Goal: Information Seeking & Learning: Learn about a topic

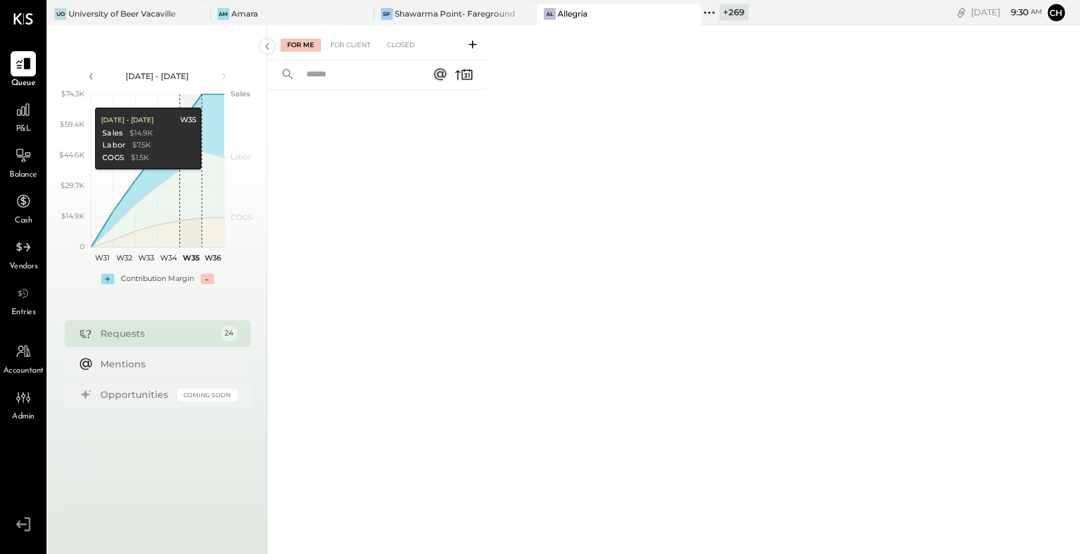
click at [700, 12] on icon at bounding box center [708, 12] width 17 height 17
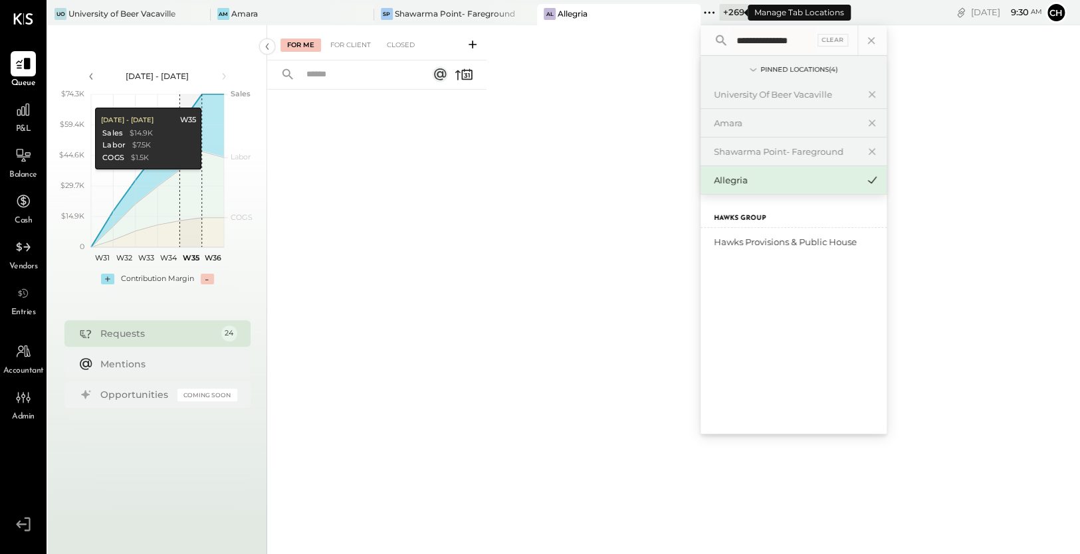
scroll to position [0, 2]
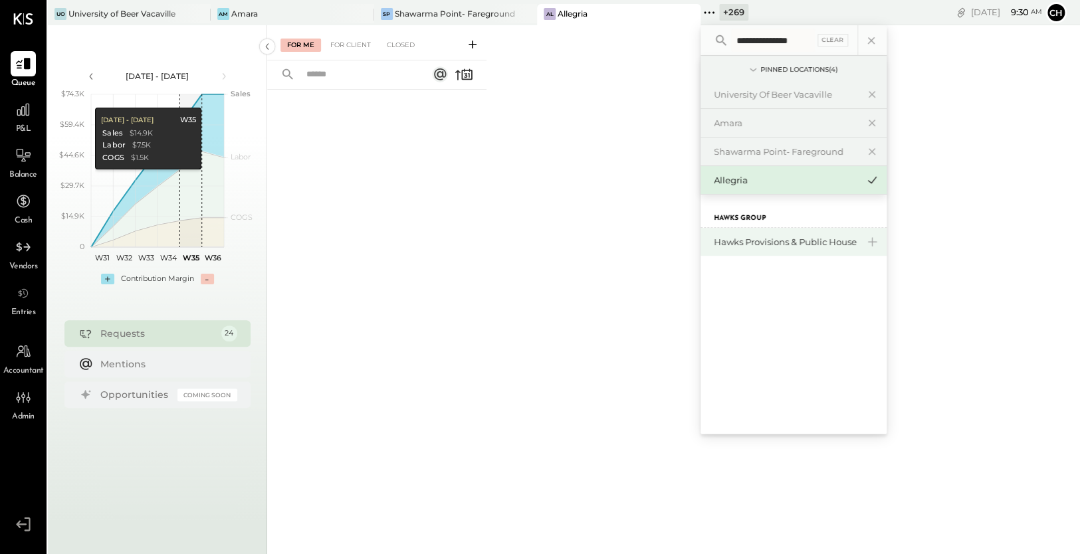
type input "**********"
click at [746, 242] on div "Hawks Provisions & Public House" at bounding box center [786, 242] width 144 height 13
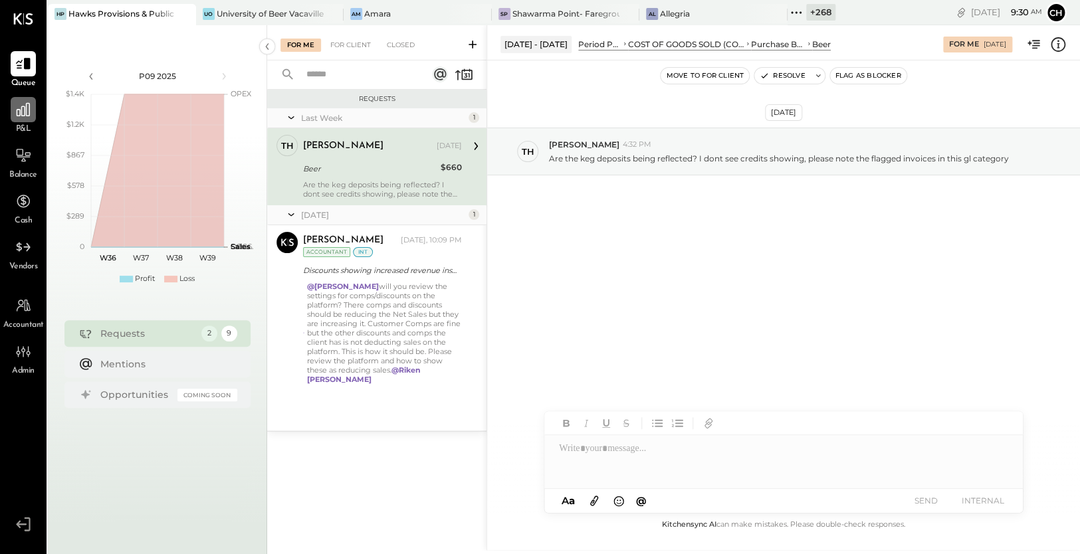
click at [28, 118] on icon at bounding box center [23, 109] width 17 height 17
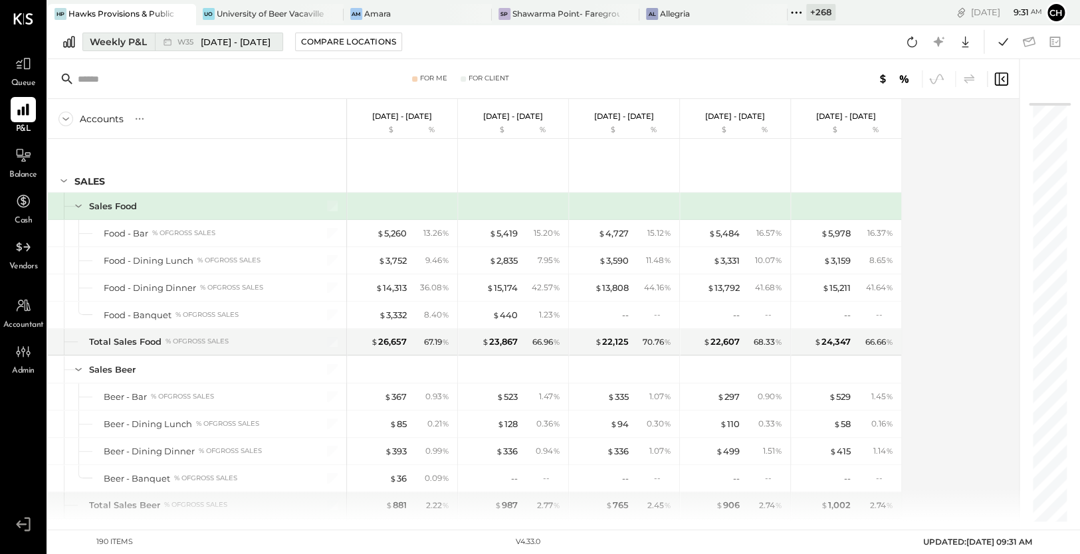
click at [122, 41] on div "Weekly P&L" at bounding box center [118, 41] width 57 height 13
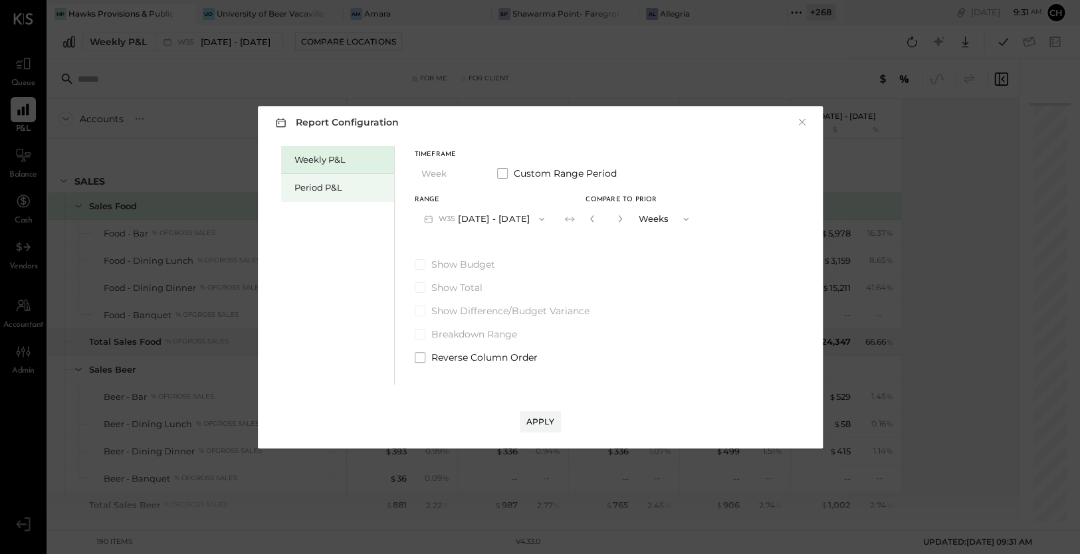
click at [311, 182] on div "Period P&L" at bounding box center [340, 187] width 93 height 13
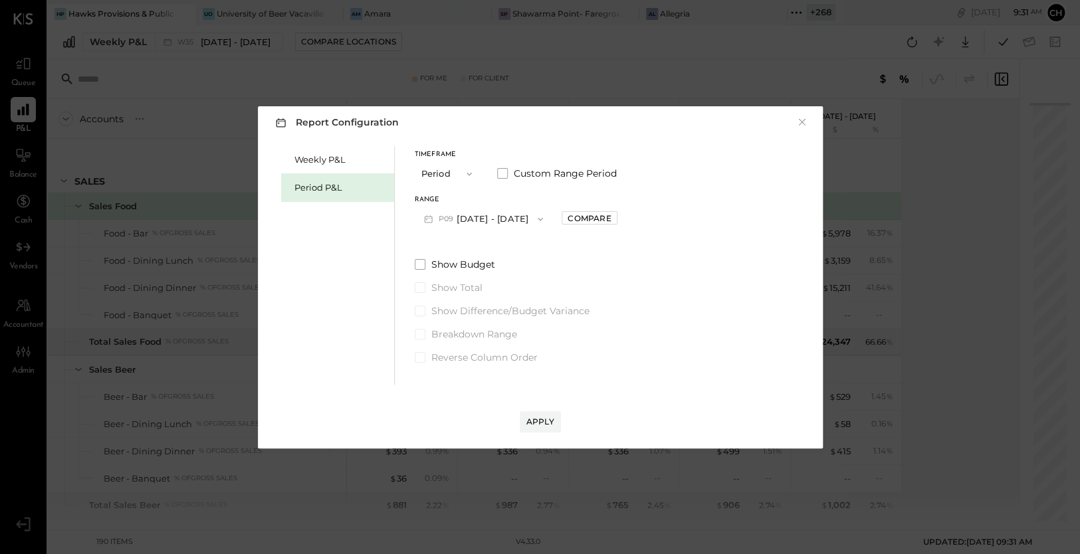
click at [452, 212] on button "P09 Sep 1 - 28, 2025" at bounding box center [484, 219] width 138 height 25
click at [478, 272] on span "Jun 30 - Aug 3, 2025" at bounding box center [476, 275] width 63 height 11
click at [552, 422] on div "Apply" at bounding box center [540, 421] width 28 height 11
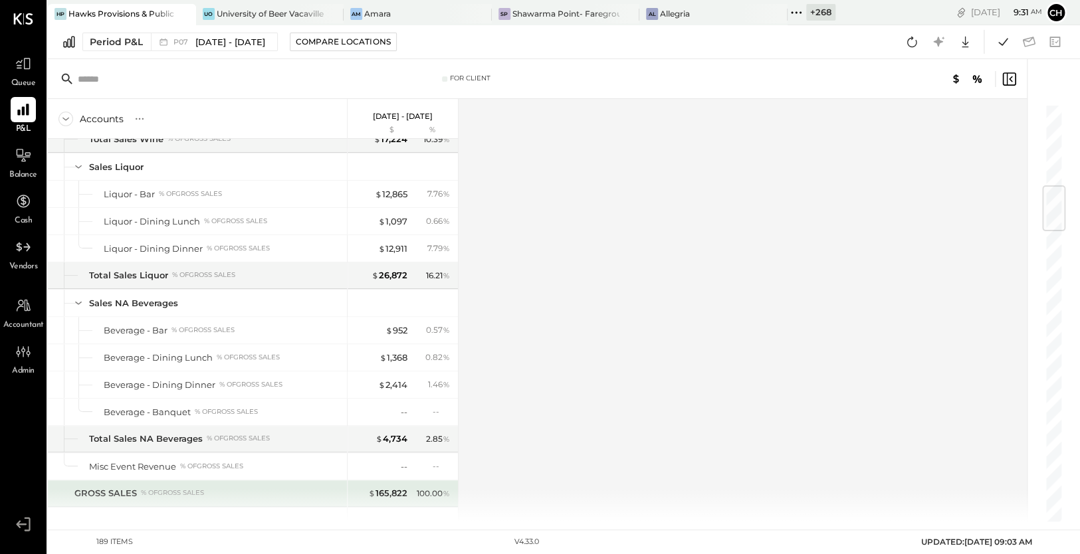
scroll to position [694, 0]
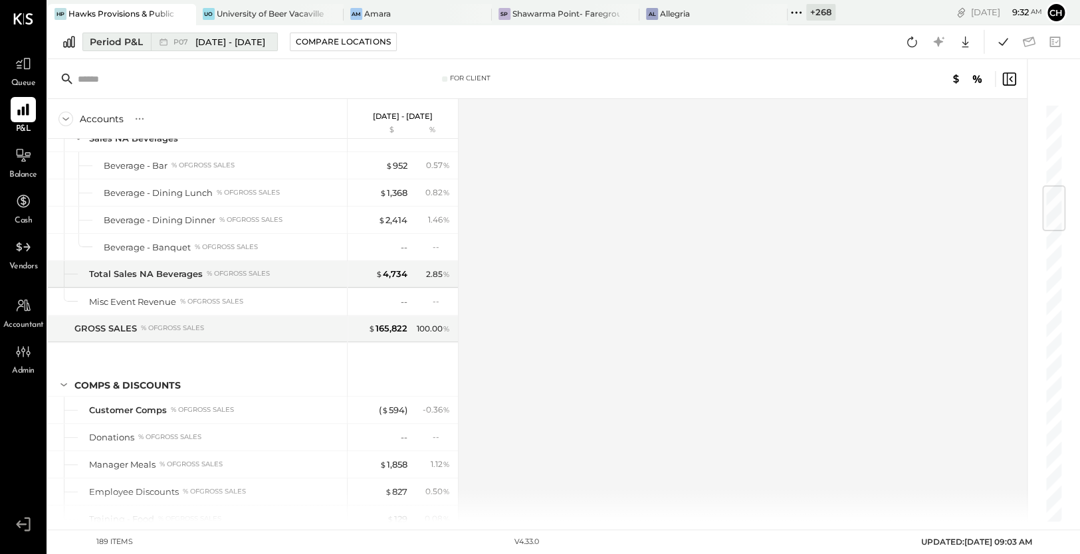
click at [245, 46] on span "Jun 30 - Aug 3, 2025" at bounding box center [230, 42] width 70 height 13
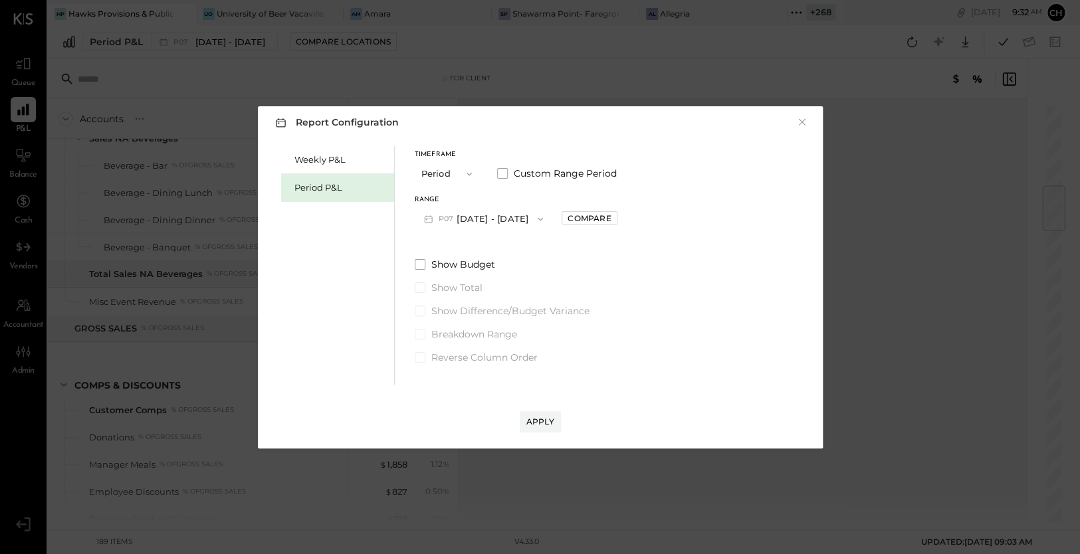
click at [491, 219] on button "P07 Jun 30 - Aug 3, 2025" at bounding box center [484, 219] width 138 height 25
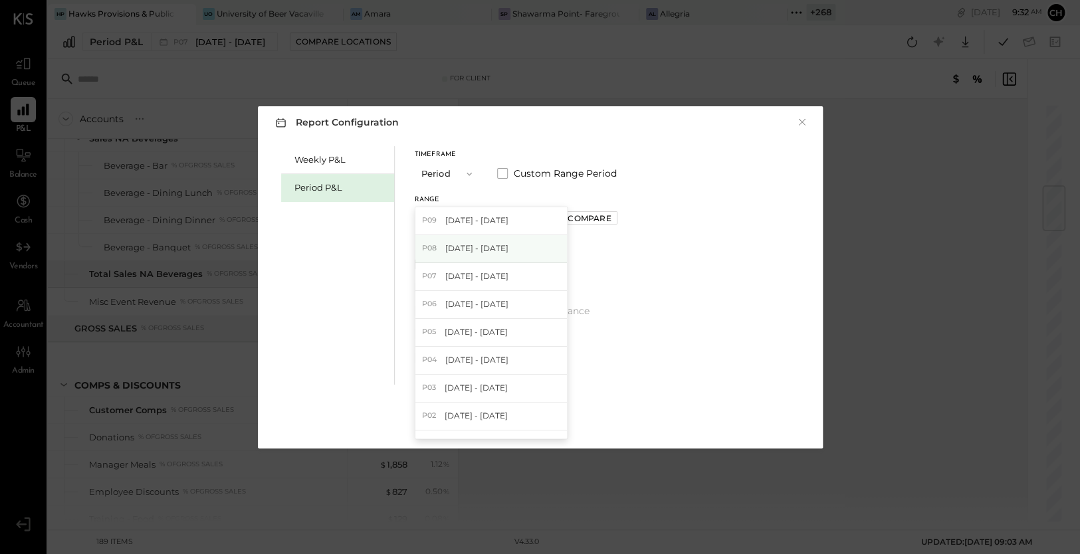
click at [500, 247] on span "Aug 4 - 31, 2025" at bounding box center [476, 248] width 63 height 11
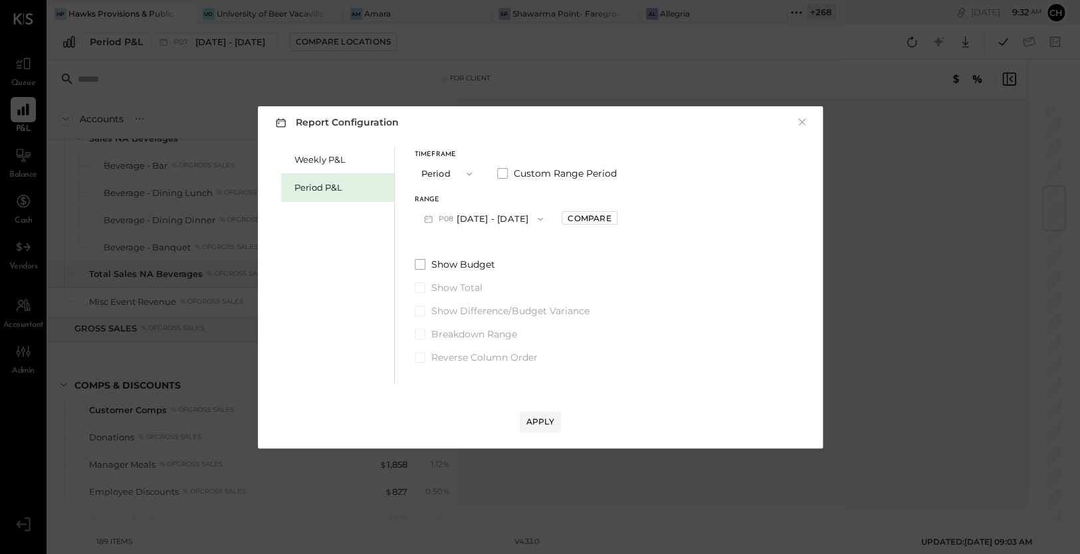
click at [548, 419] on div "Apply" at bounding box center [540, 421] width 28 height 11
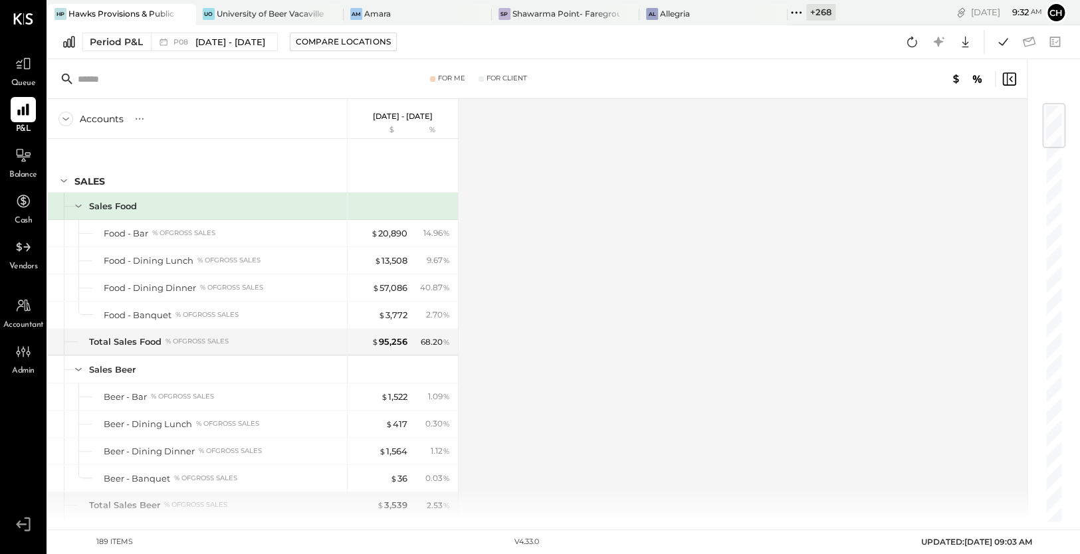
click at [591, 321] on div "Accounts S % GL Aug 4 - 31, 2025 $ % SALES Sales Food Food - Bar % of GROSS SAL…" at bounding box center [538, 310] width 981 height 423
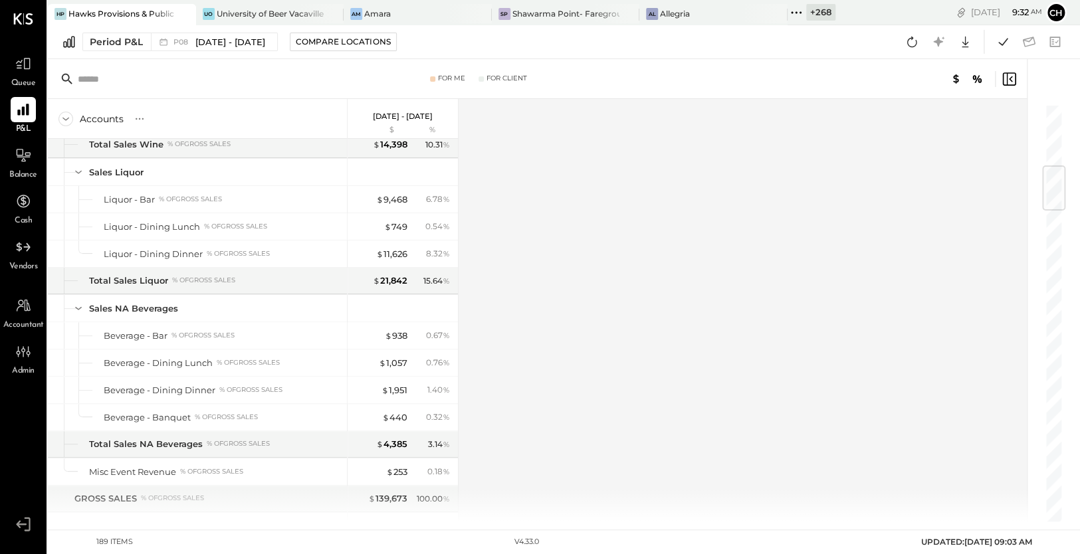
click at [514, 383] on div "Accounts S % GL Aug 4 - 31, 2025 $ % SALES Sales Food Food - Bar % of GROSS SAL…" at bounding box center [538, 310] width 981 height 423
click at [677, 340] on div "Accounts S % GL Aug 4 - 31, 2025 $ % SALES Sales Food Food - Bar % of GROSS SAL…" at bounding box center [538, 310] width 981 height 423
click at [458, 271] on div at bounding box center [459, 310] width 2 height 423
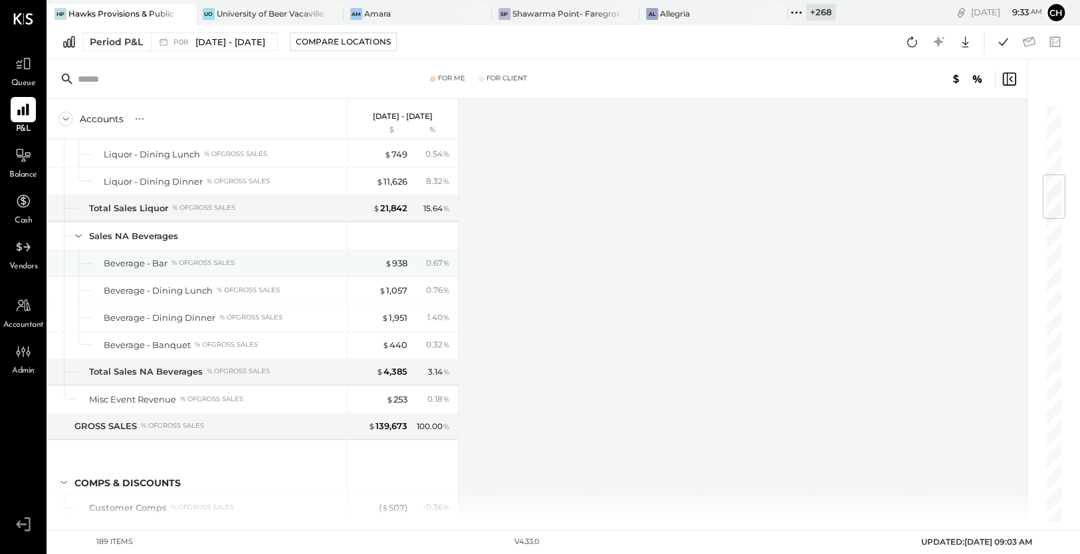
scroll to position [698, 0]
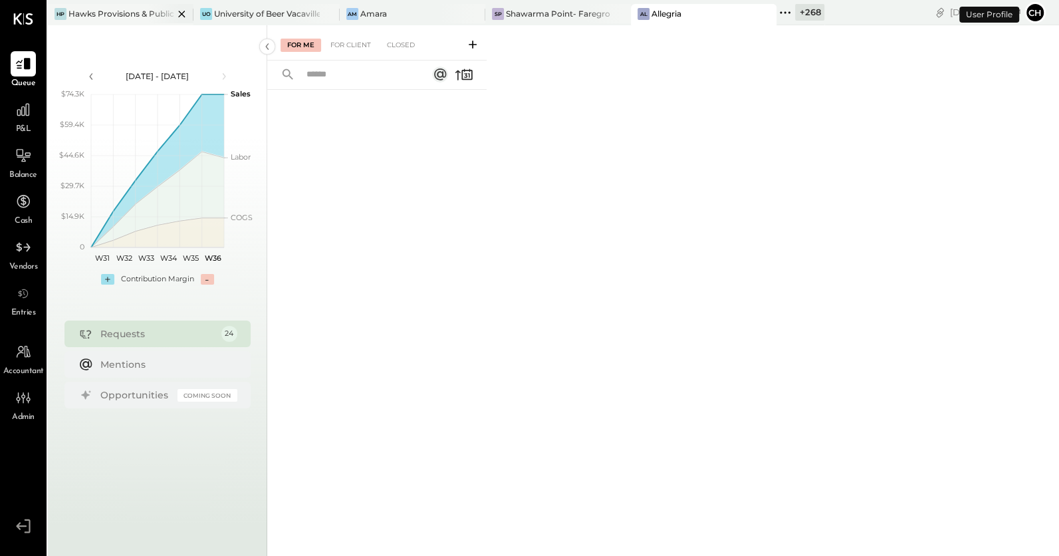
click at [180, 13] on icon at bounding box center [182, 14] width 7 height 7
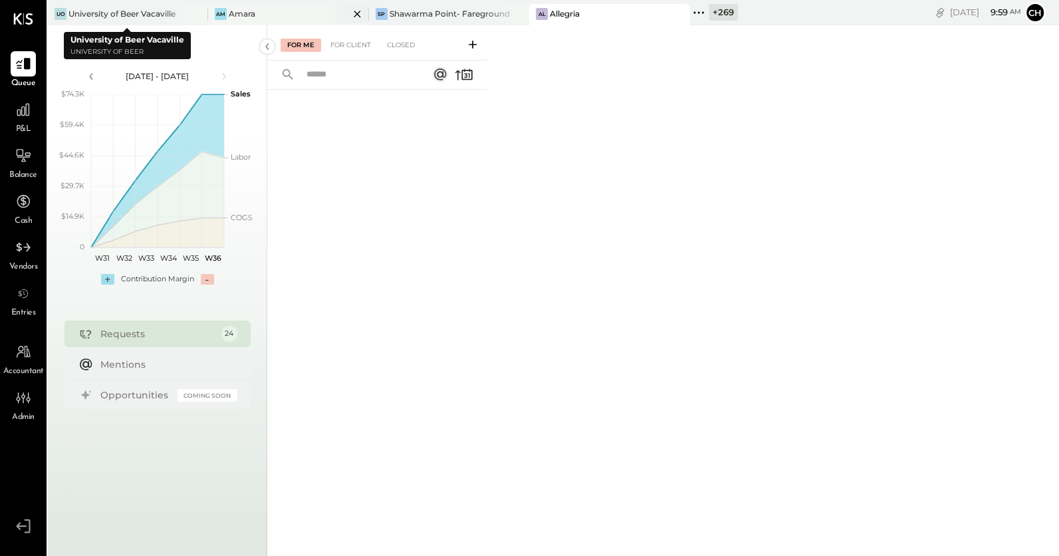
click at [191, 13] on icon at bounding box center [196, 14] width 17 height 16
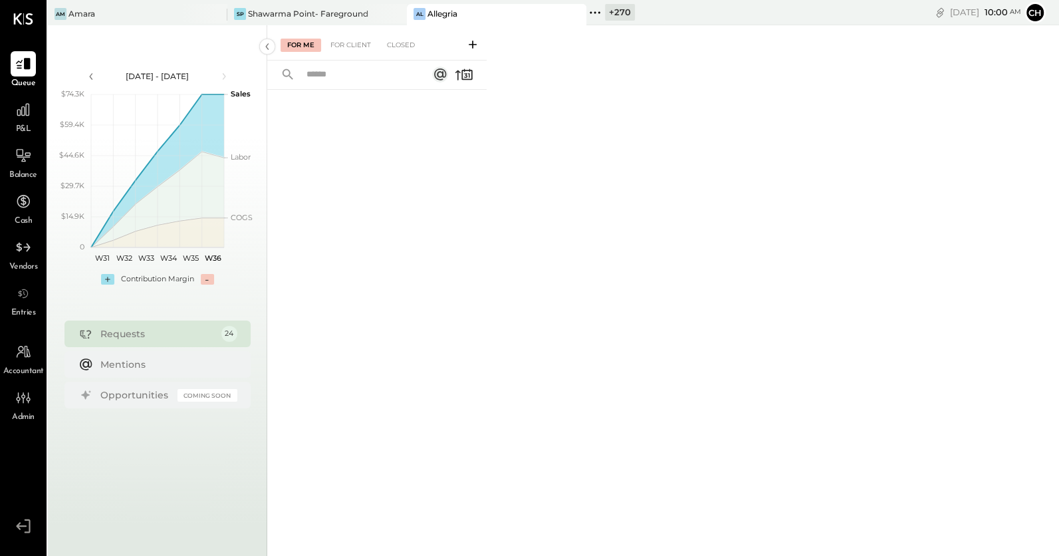
click at [593, 15] on icon at bounding box center [594, 12] width 17 height 17
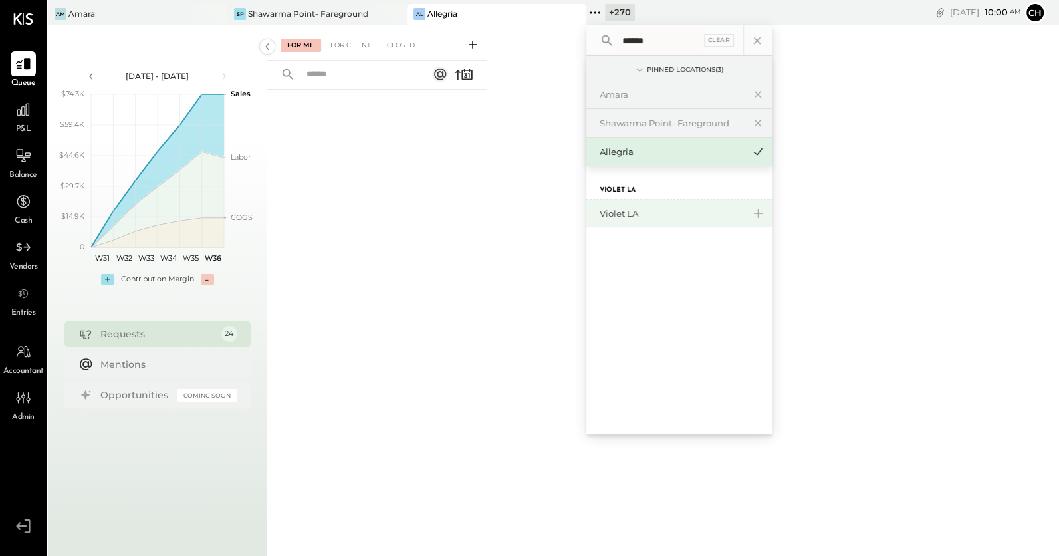
type input "******"
click at [643, 217] on div "Violet LA" at bounding box center [671, 213] width 144 height 13
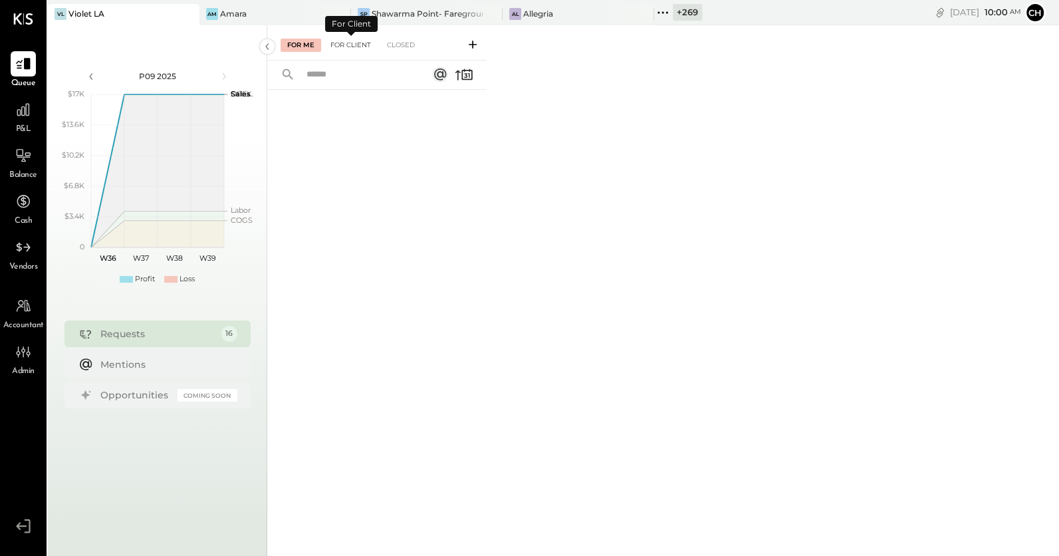
click at [357, 45] on div "For Client" at bounding box center [351, 45] width 54 height 13
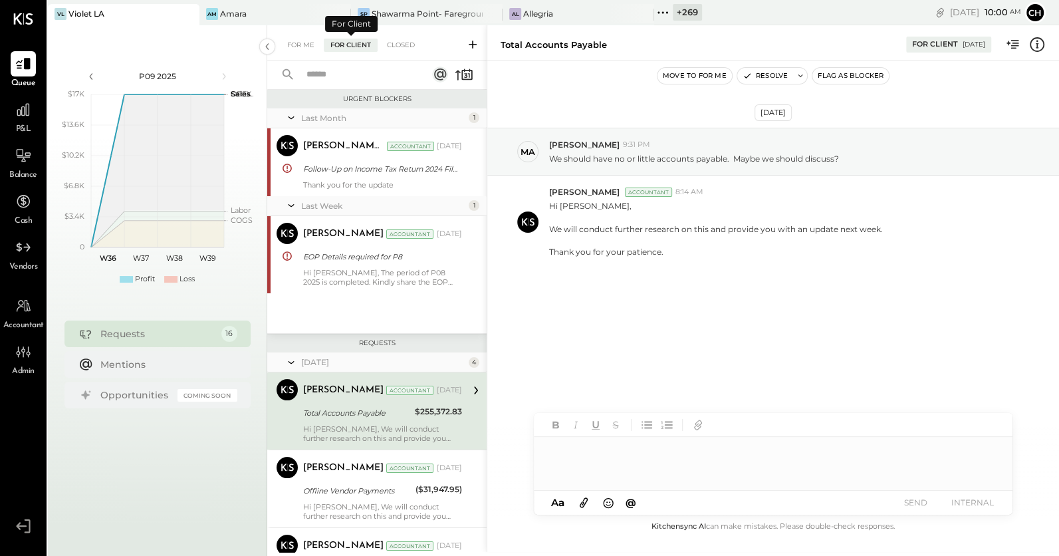
scroll to position [87, 0]
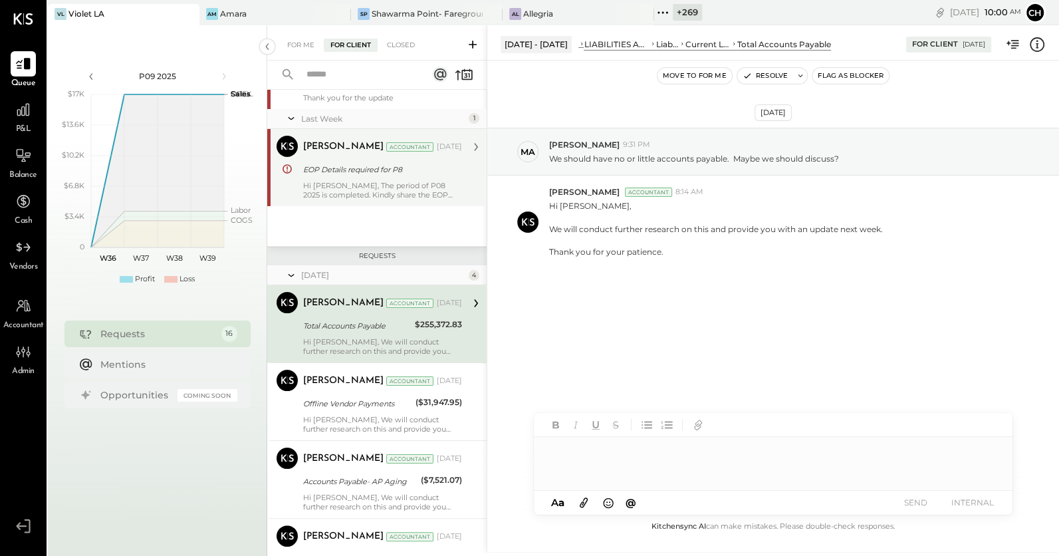
click at [375, 183] on div "Hi Margaret, The period of P08 2025 is completed. Kindly share the EOP items fo…" at bounding box center [382, 190] width 159 height 19
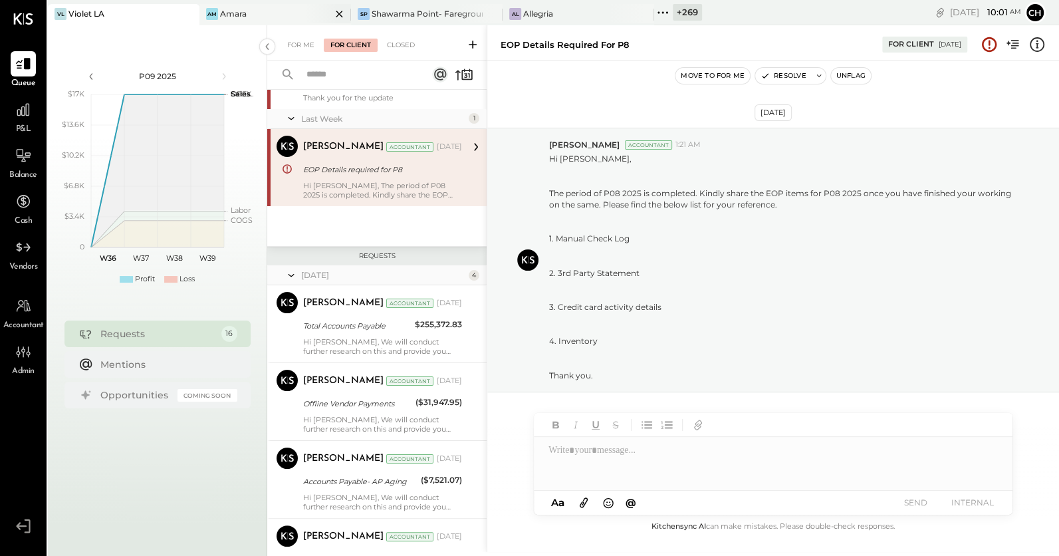
click at [338, 13] on icon at bounding box center [339, 14] width 17 height 16
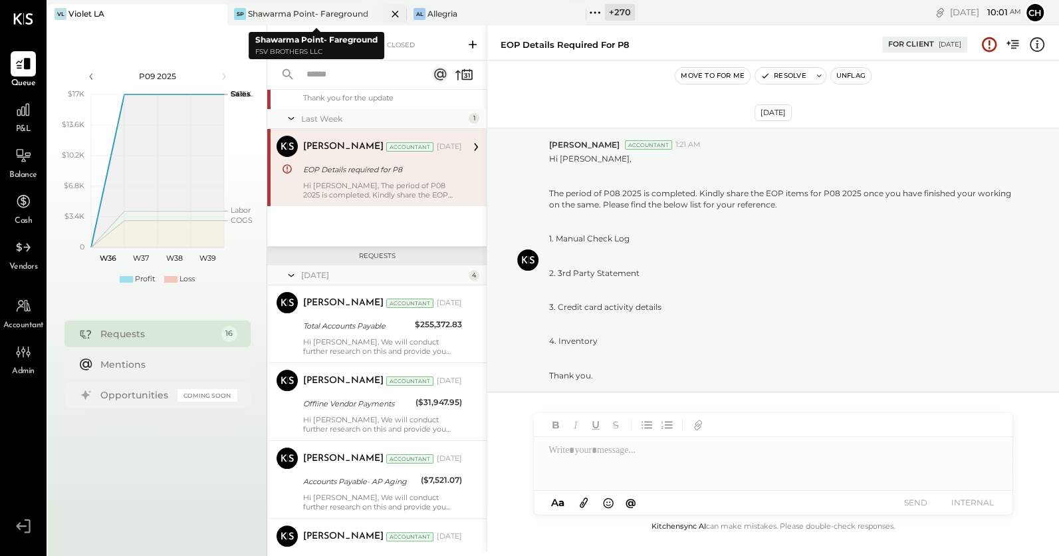
click at [394, 12] on icon at bounding box center [395, 14] width 17 height 16
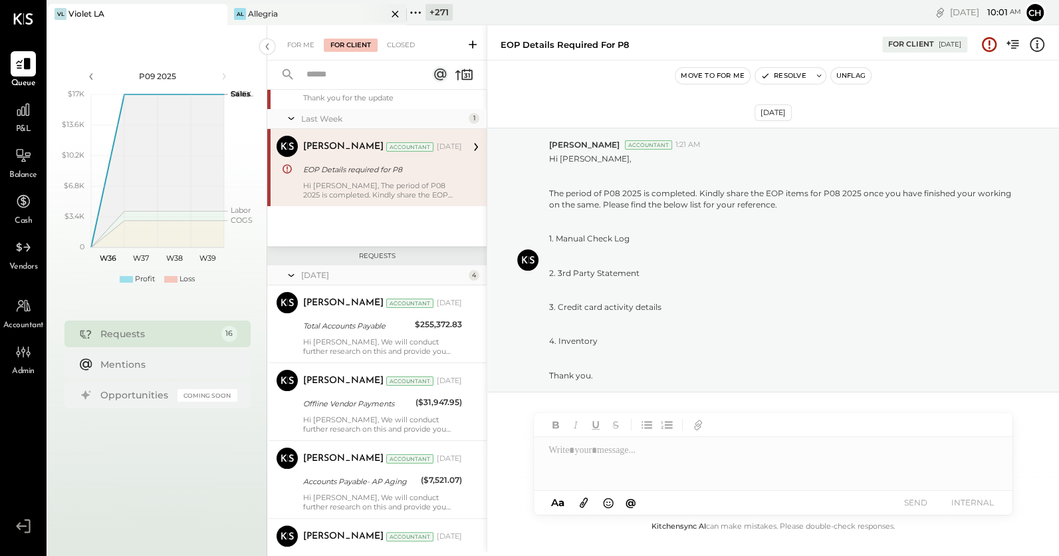
click at [395, 13] on icon at bounding box center [395, 14] width 17 height 16
click at [27, 110] on icon at bounding box center [23, 109] width 17 height 17
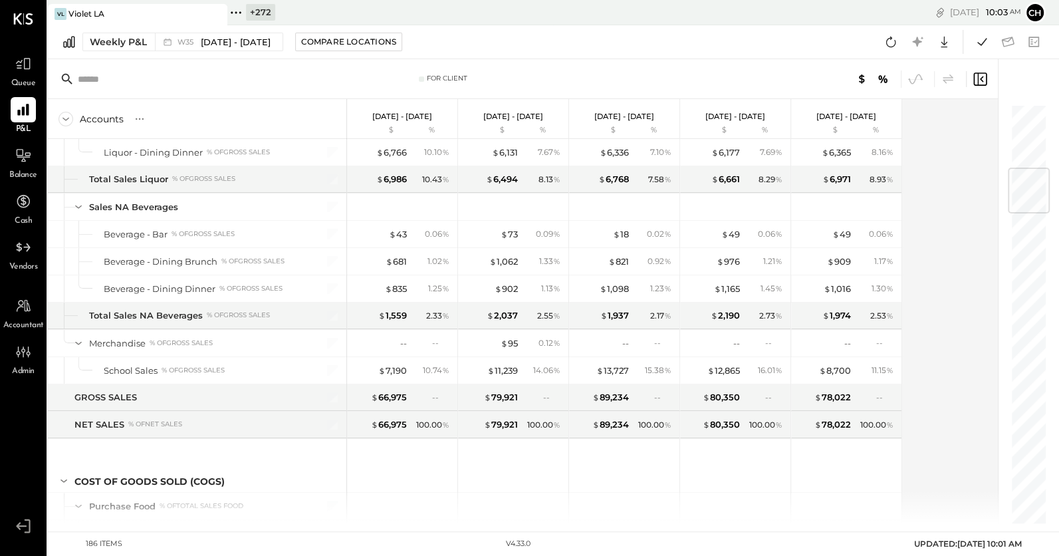
scroll to position [542, 0]
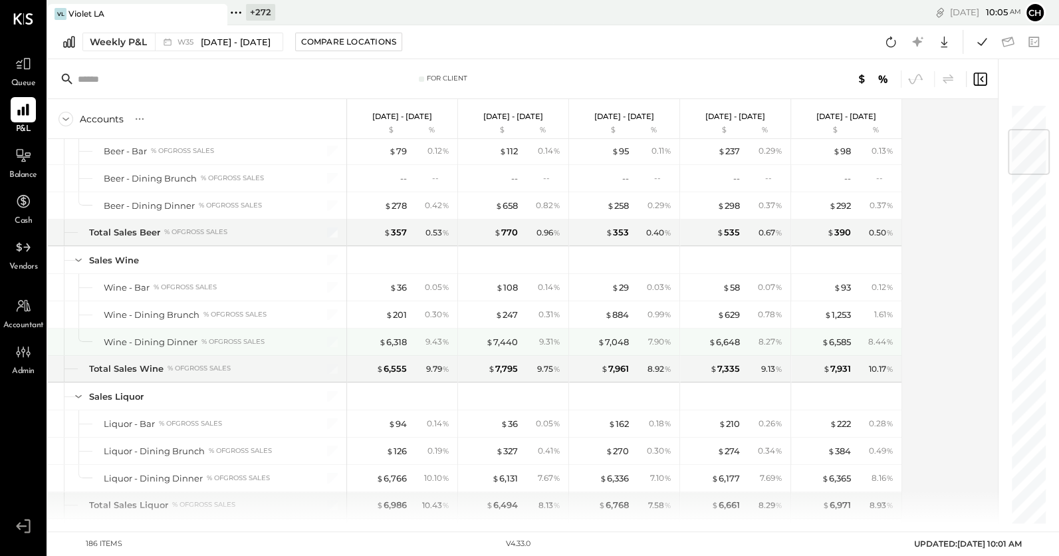
scroll to position [760, 0]
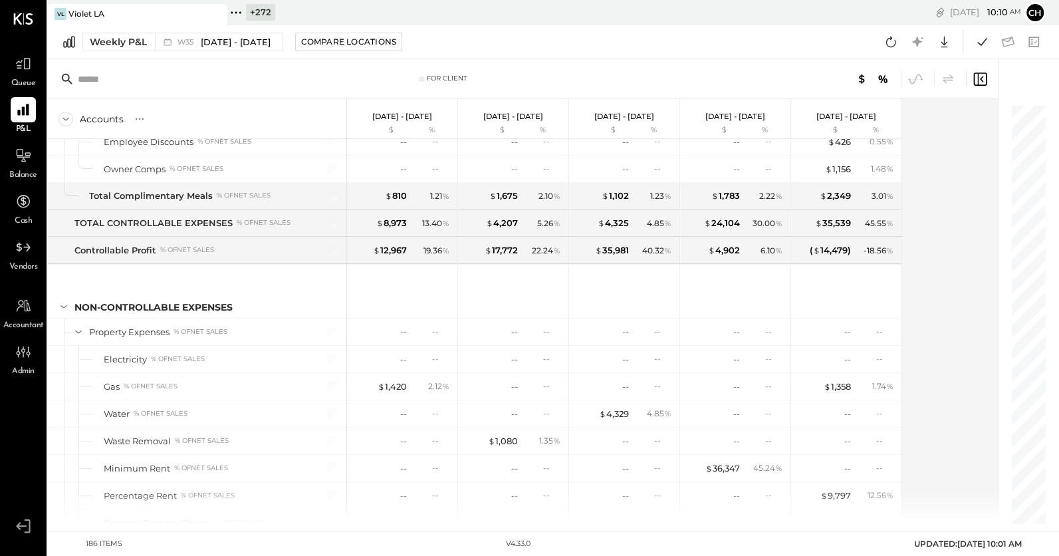
scroll to position [3621, 0]
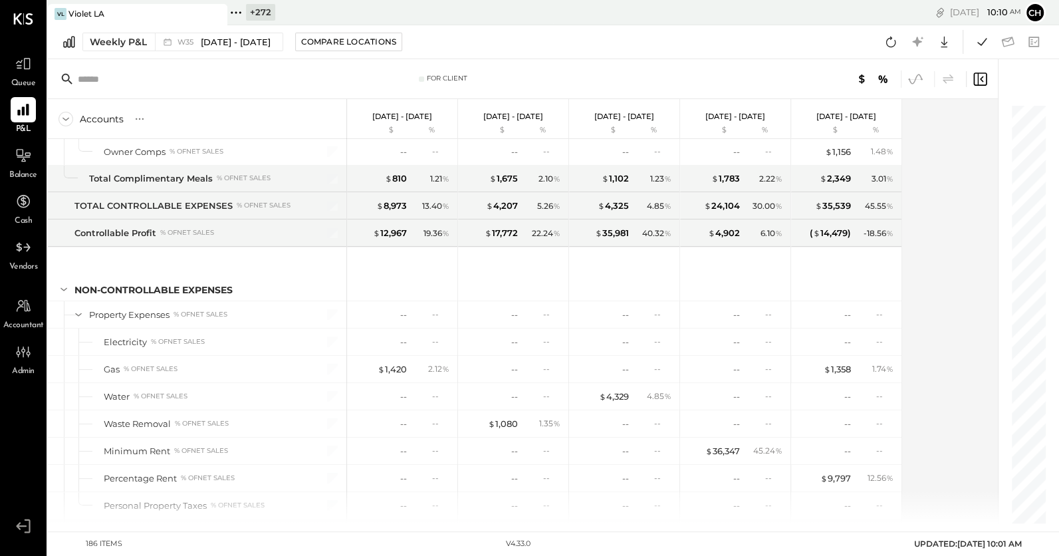
click at [914, 79] on icon at bounding box center [915, 79] width 12 height 1
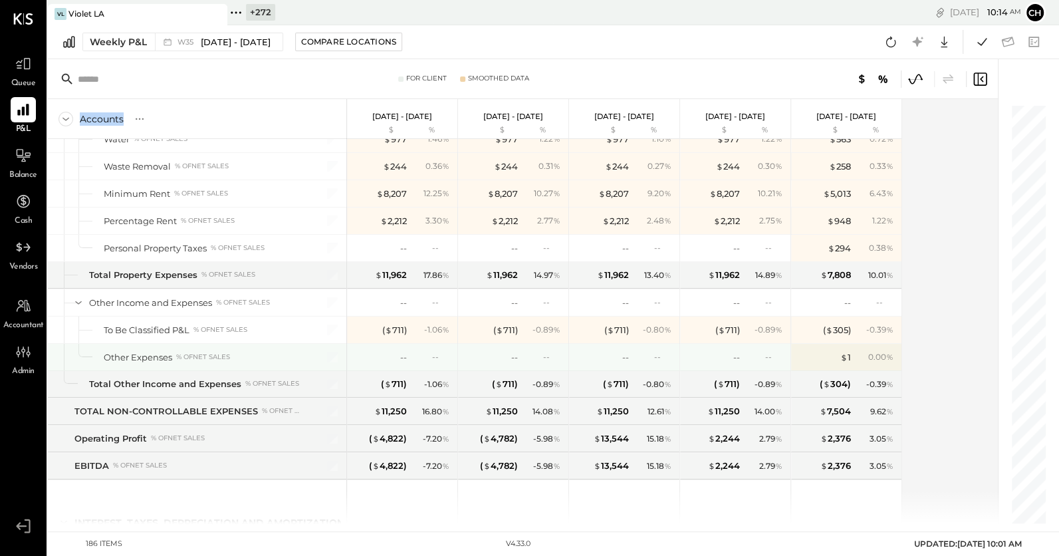
scroll to position [3867, 0]
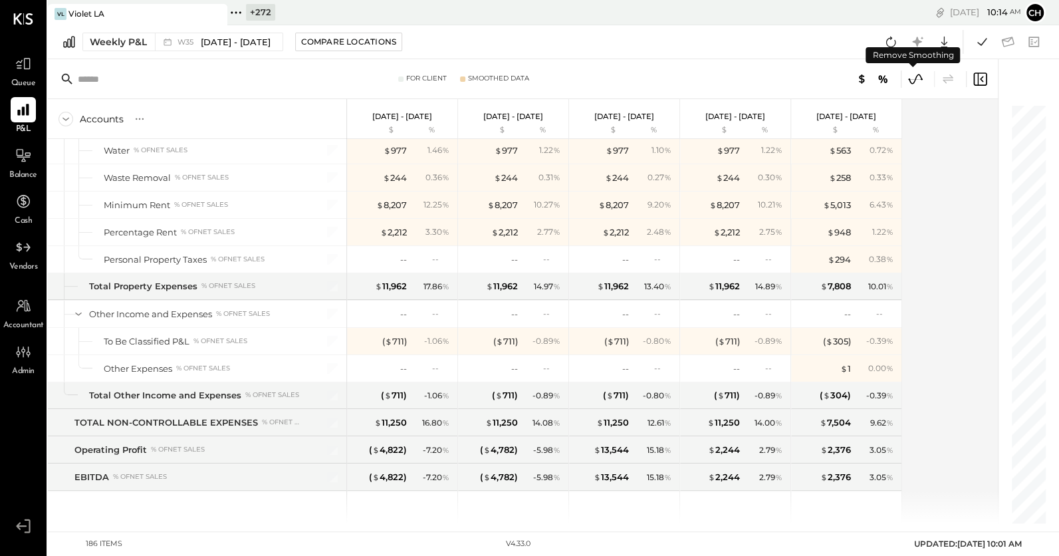
click at [914, 79] on icon at bounding box center [914, 78] width 17 height 17
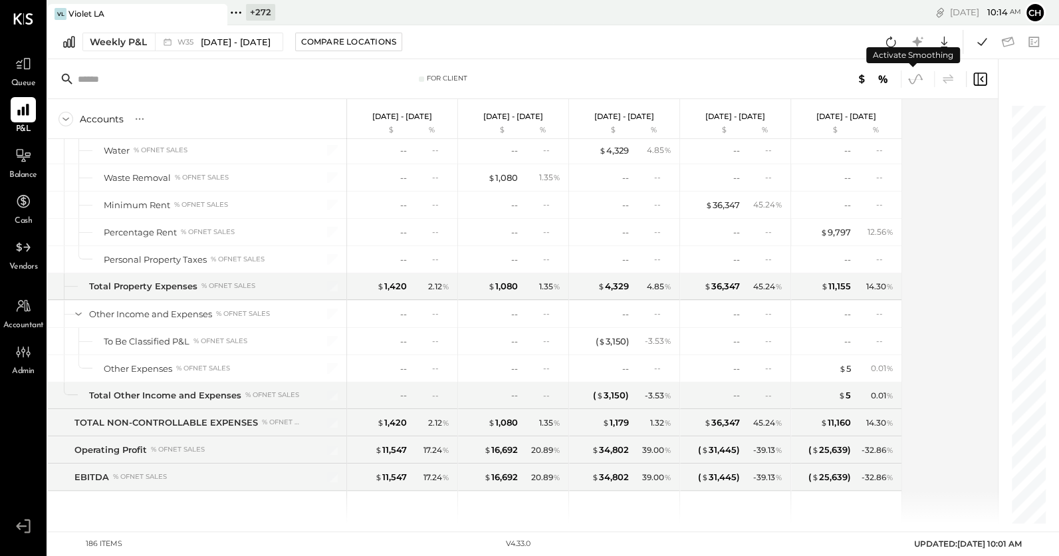
click at [914, 78] on icon at bounding box center [914, 79] width 13 height 10
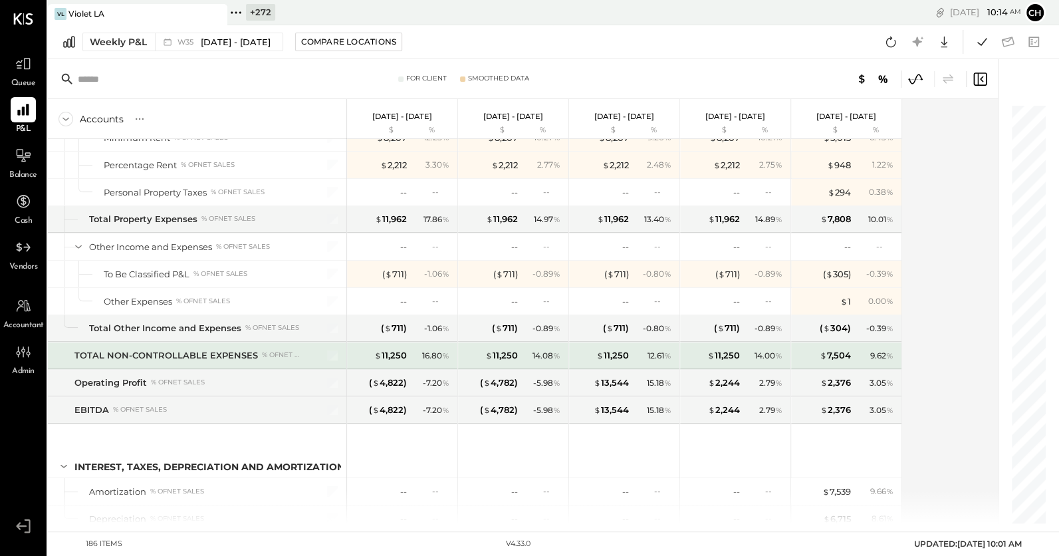
scroll to position [4156, 0]
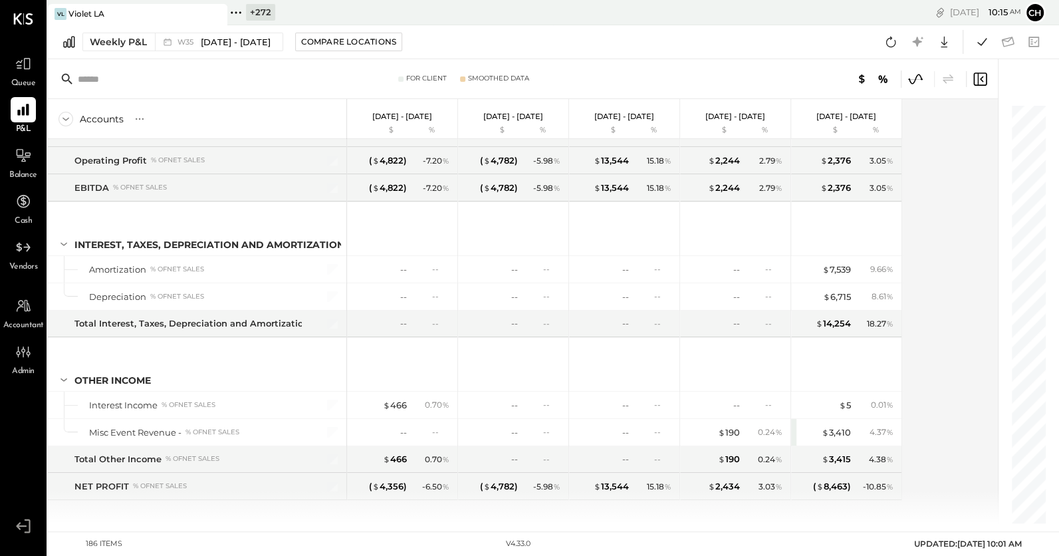
click at [914, 82] on icon at bounding box center [914, 78] width 17 height 17
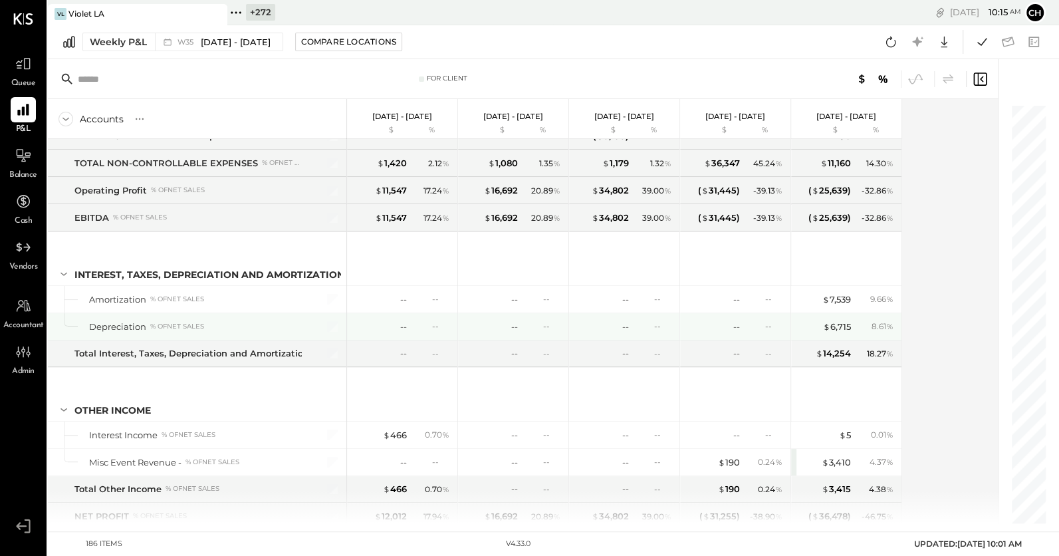
scroll to position [4156, 0]
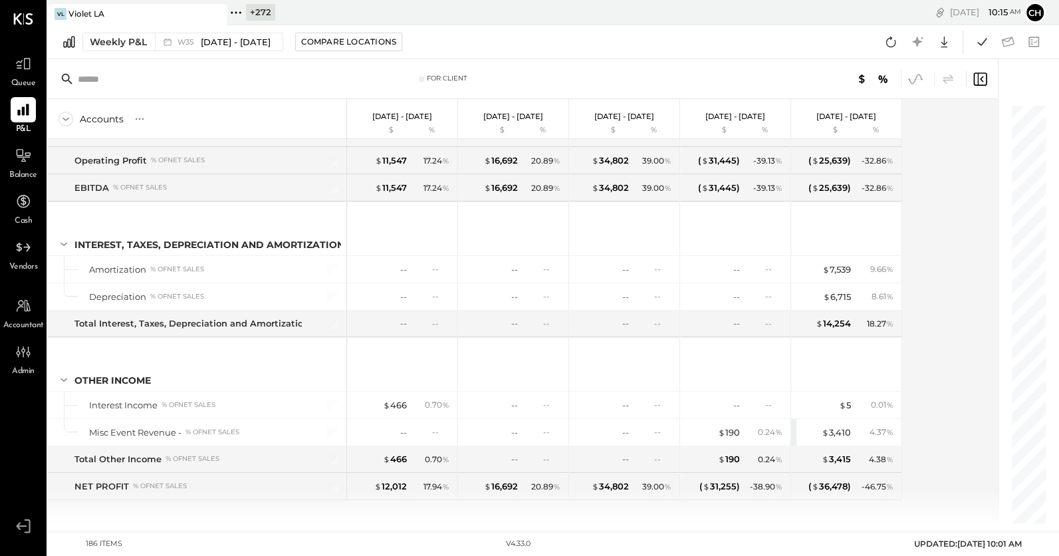
click at [914, 82] on icon at bounding box center [914, 78] width 17 height 17
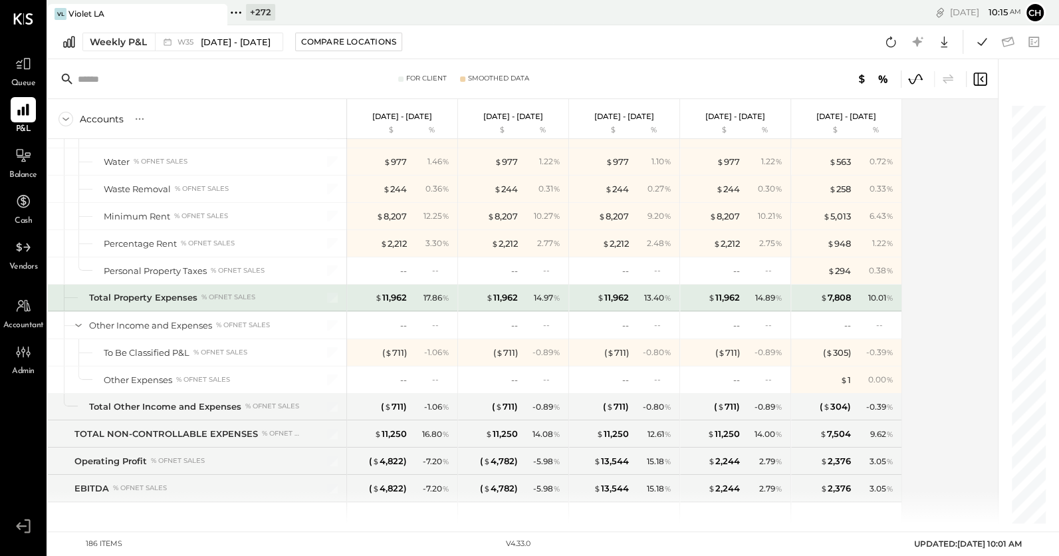
scroll to position [3774, 0]
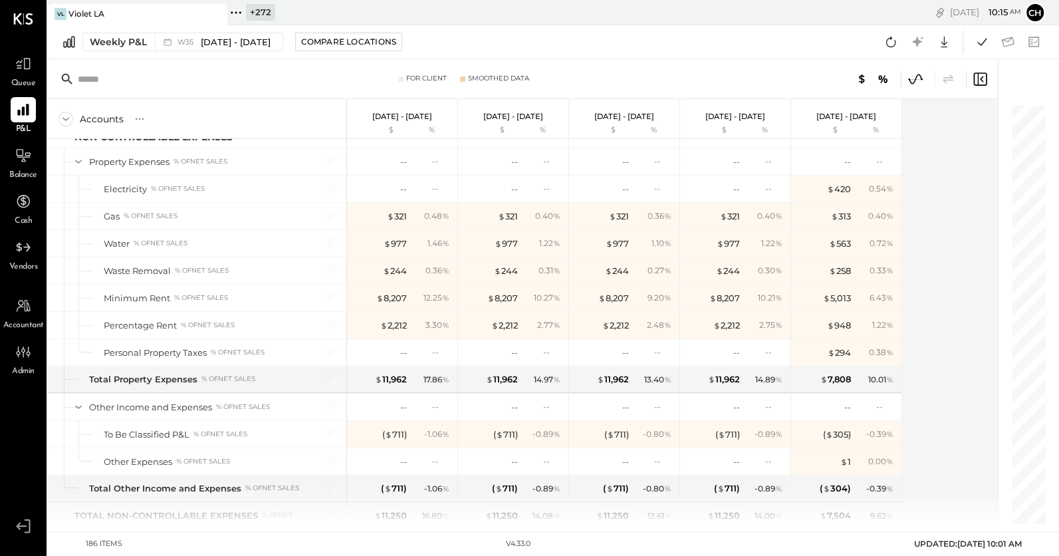
click at [914, 72] on icon at bounding box center [914, 78] width 17 height 17
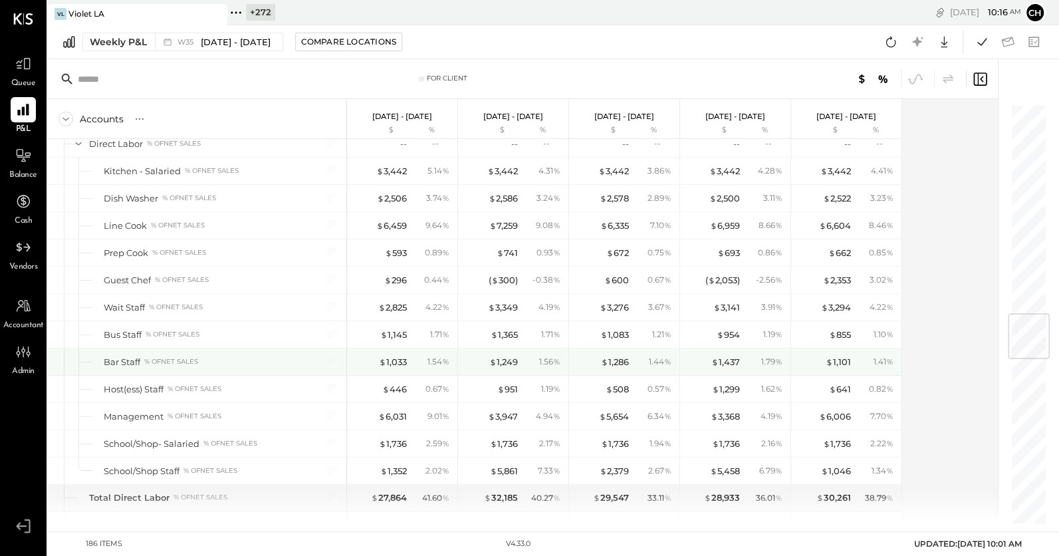
scroll to position [1765, 0]
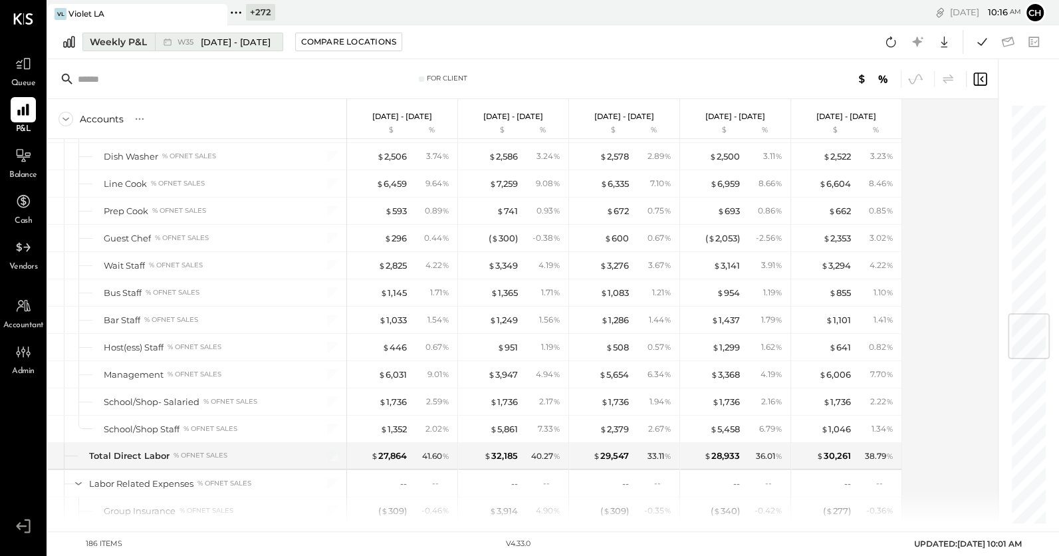
click at [220, 49] on div "W35 Aug 25 - 31, 2025" at bounding box center [215, 41] width 121 height 17
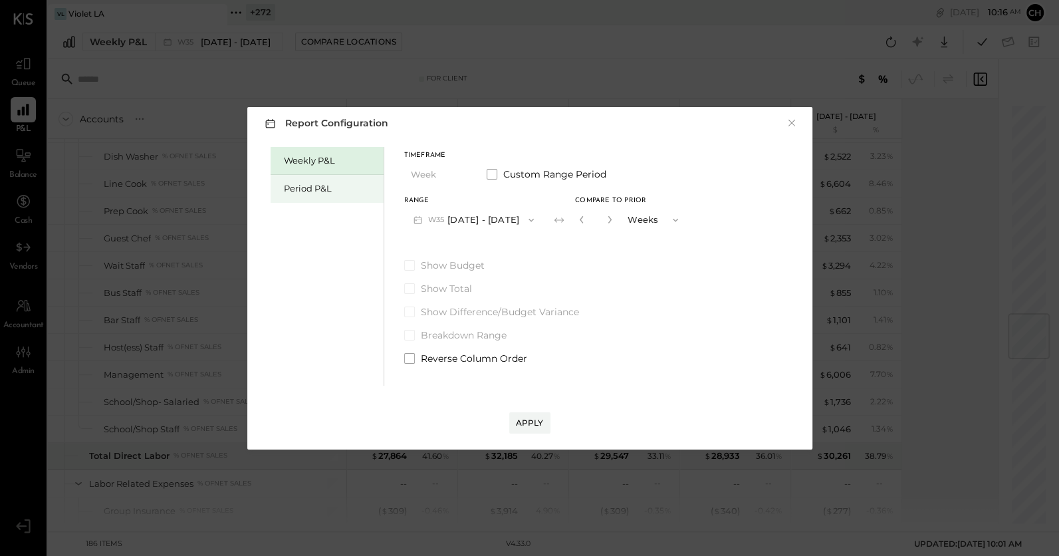
click at [314, 193] on div "Period P&L" at bounding box center [330, 188] width 93 height 13
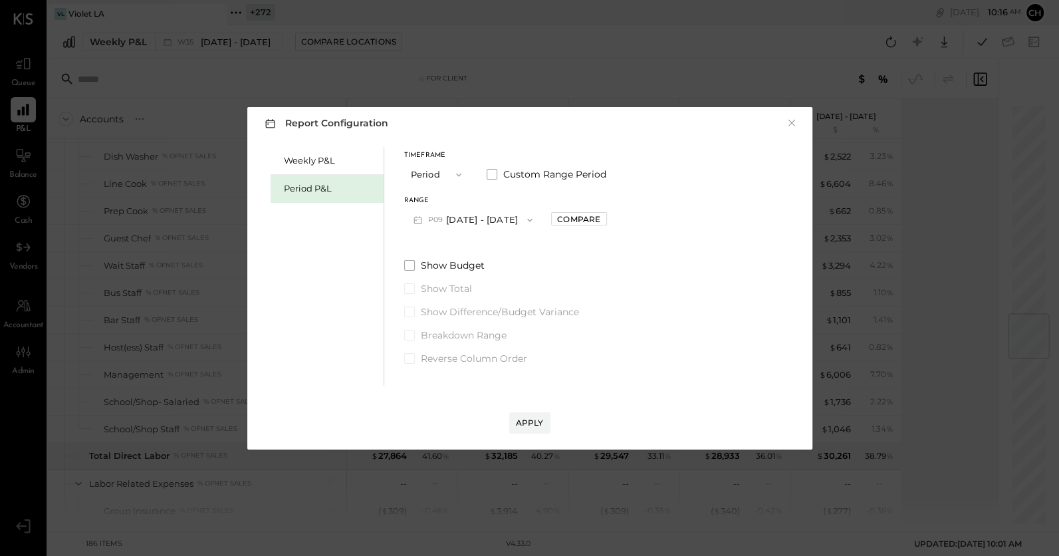
click at [437, 167] on button "Period" at bounding box center [437, 174] width 66 height 25
click at [439, 224] on div "YTD" at bounding box center [437, 222] width 65 height 24
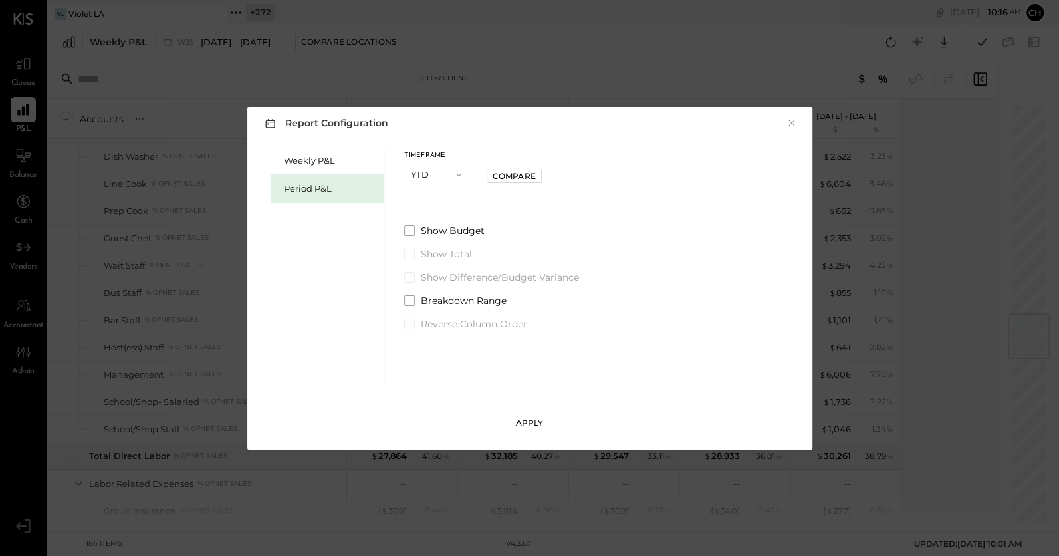
click at [532, 423] on div "Apply" at bounding box center [530, 422] width 28 height 11
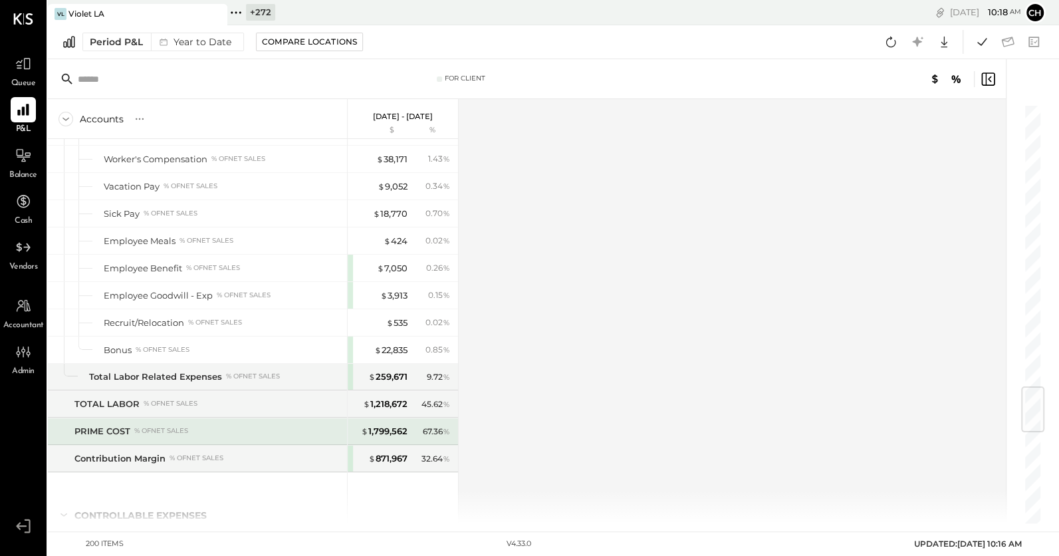
scroll to position [2372, 0]
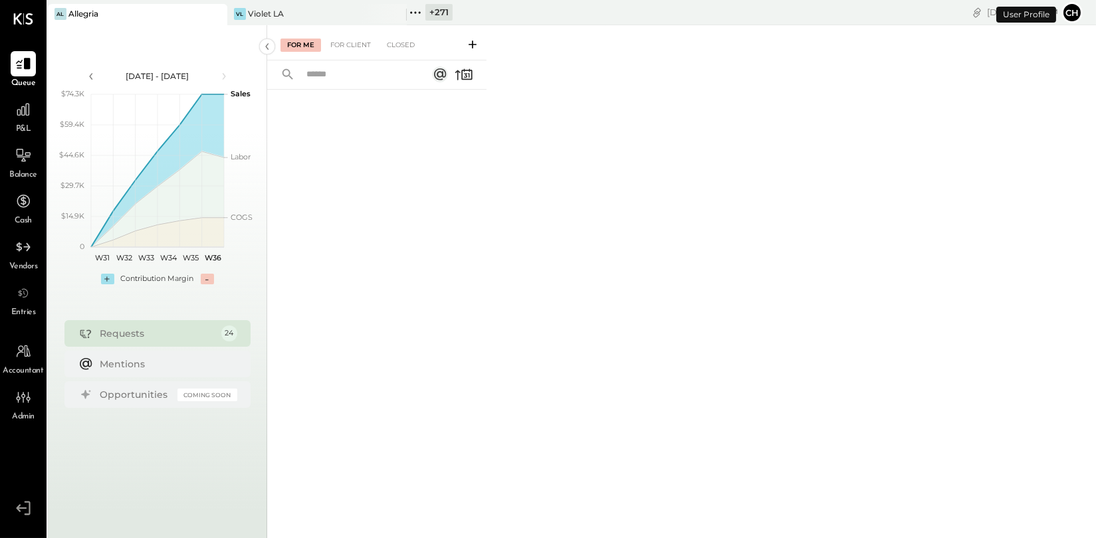
click at [413, 9] on icon at bounding box center [415, 12] width 17 height 17
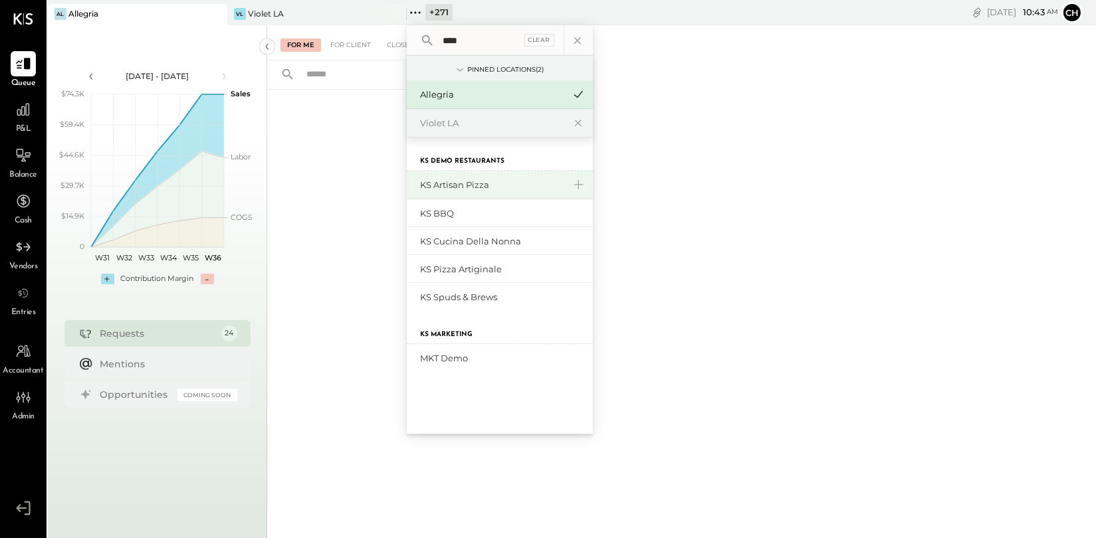
type input "****"
click at [445, 179] on div "KS Artisan Pizza" at bounding box center [492, 185] width 144 height 13
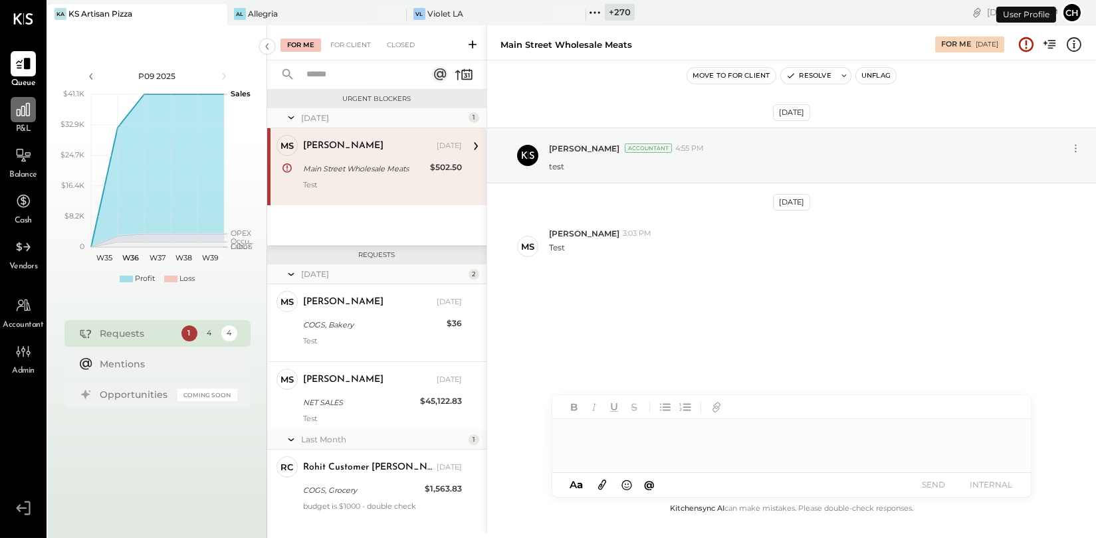
click at [29, 106] on icon at bounding box center [23, 109] width 13 height 13
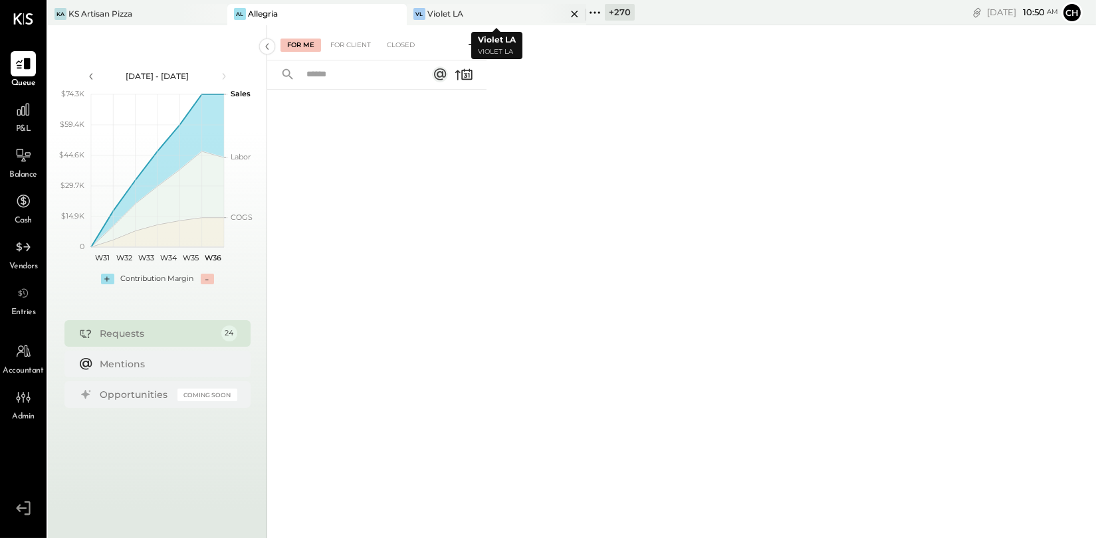
click at [571, 15] on icon at bounding box center [574, 14] width 17 height 16
click at [399, 13] on icon at bounding box center [395, 14] width 17 height 16
click at [235, 11] on icon at bounding box center [236, 12] width 2 height 2
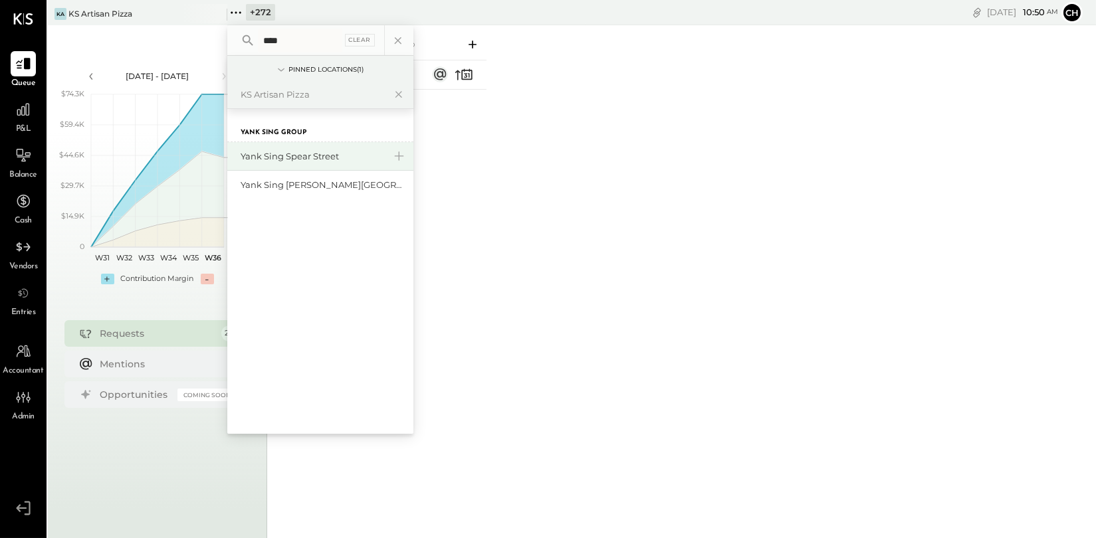
type input "****"
click at [304, 155] on div "Yank Sing Spear Street" at bounding box center [313, 156] width 144 height 13
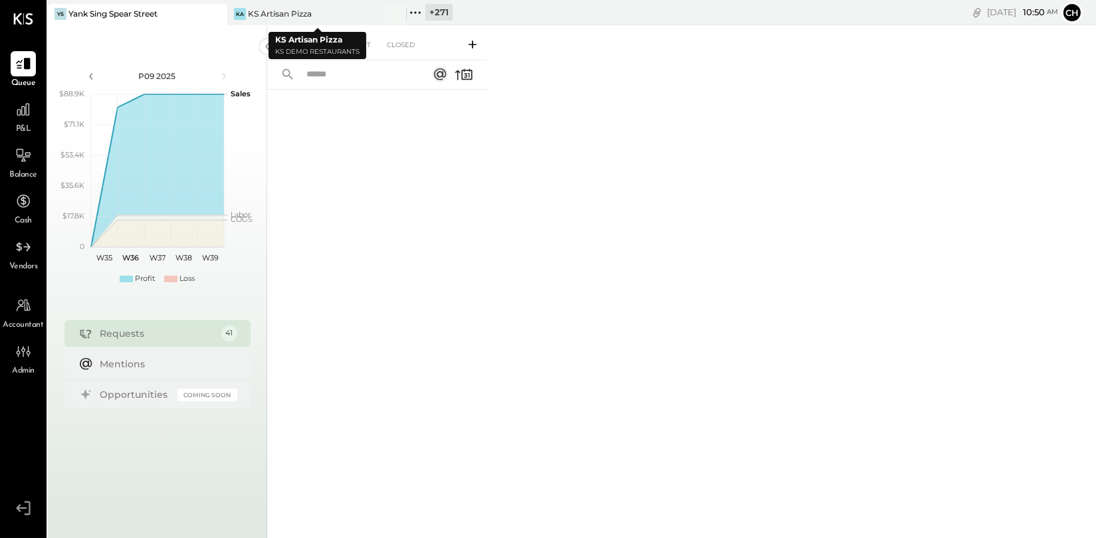
click at [415, 7] on icon at bounding box center [415, 12] width 17 height 17
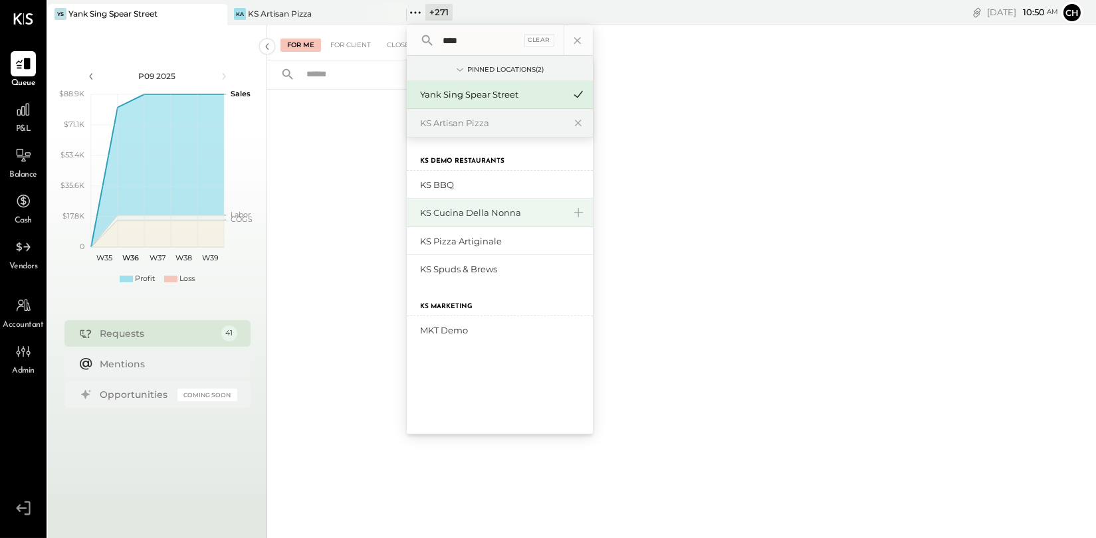
type input "****"
click at [473, 217] on div "KS Cucina Della Nonna" at bounding box center [492, 213] width 144 height 13
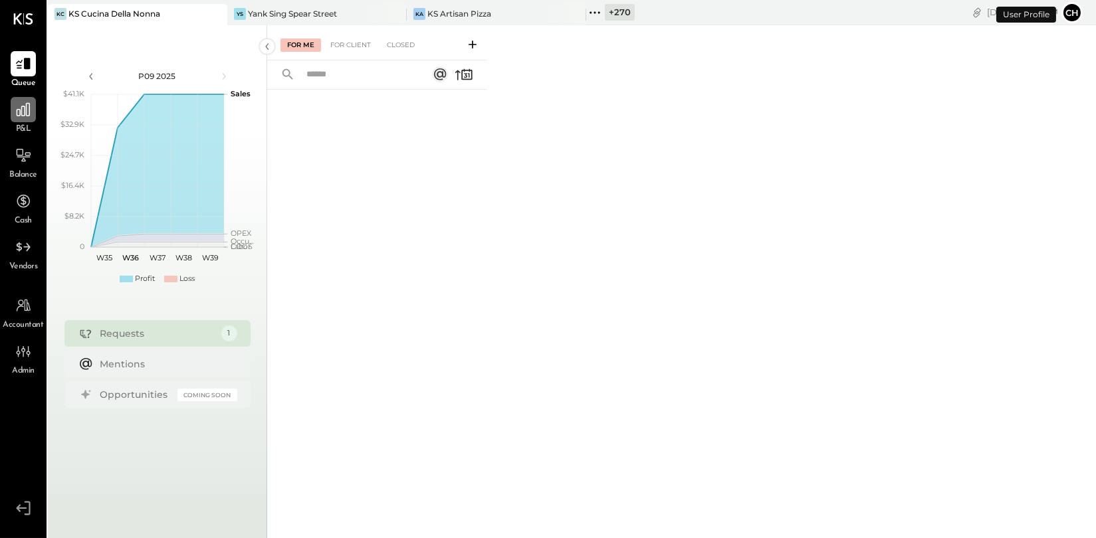
click at [19, 112] on icon at bounding box center [23, 109] width 13 height 13
